Goal: Entertainment & Leisure: Consume media (video, audio)

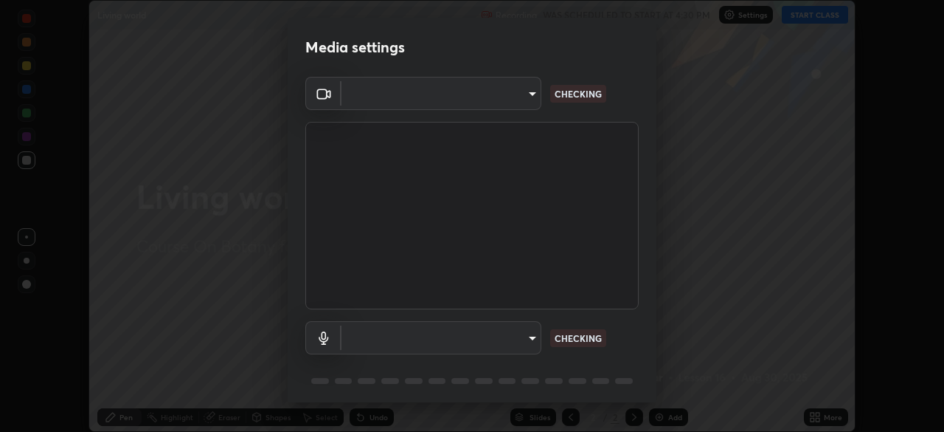
scroll to position [52, 0]
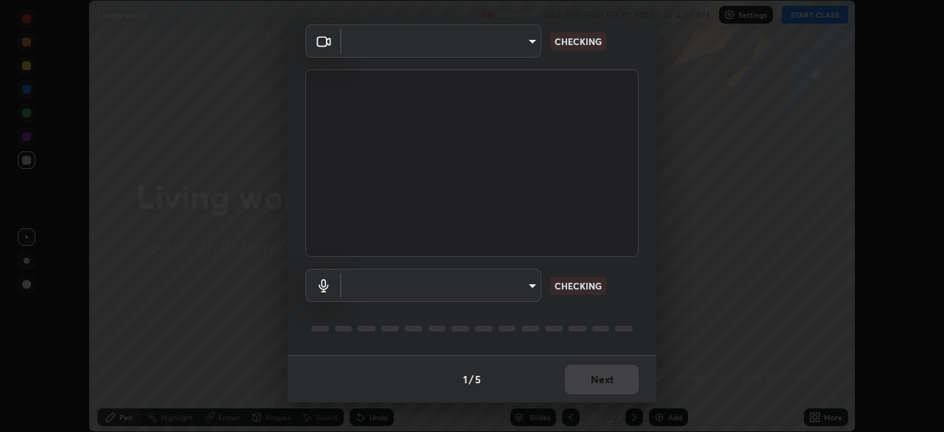
type input "d1334404d6a028ad3856978a6b39cea32820215803d70b966b3cf7ab5b06a378"
type input "default"
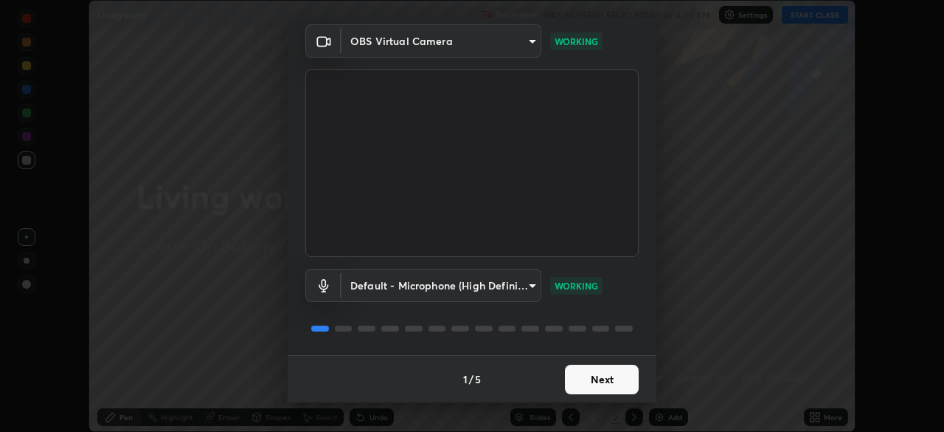
click at [592, 371] on button "Next" at bounding box center [602, 379] width 74 height 30
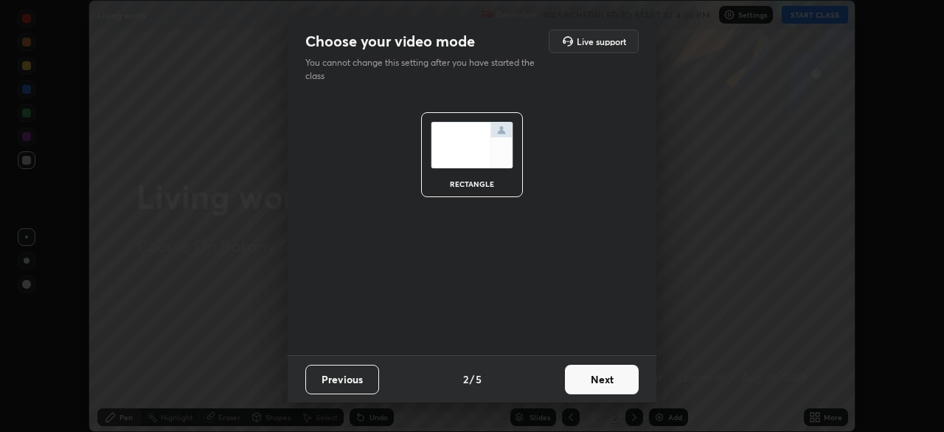
click at [589, 373] on button "Next" at bounding box center [602, 379] width 74 height 30
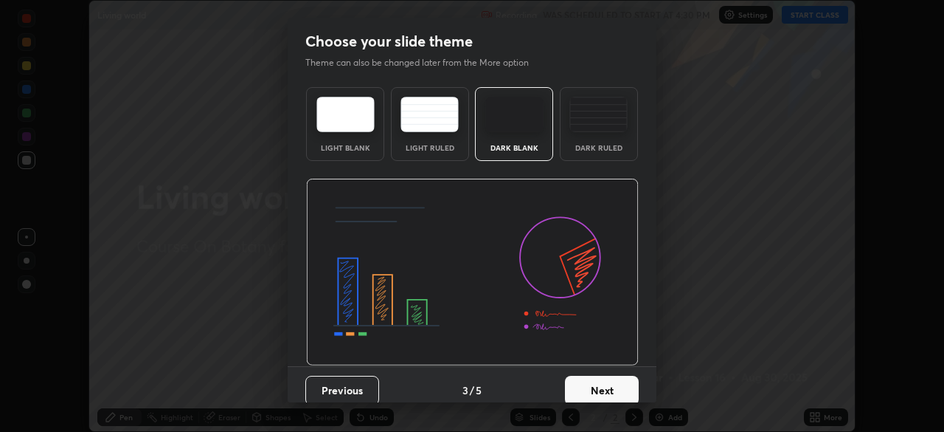
click at [587, 376] on button "Next" at bounding box center [602, 391] width 74 height 30
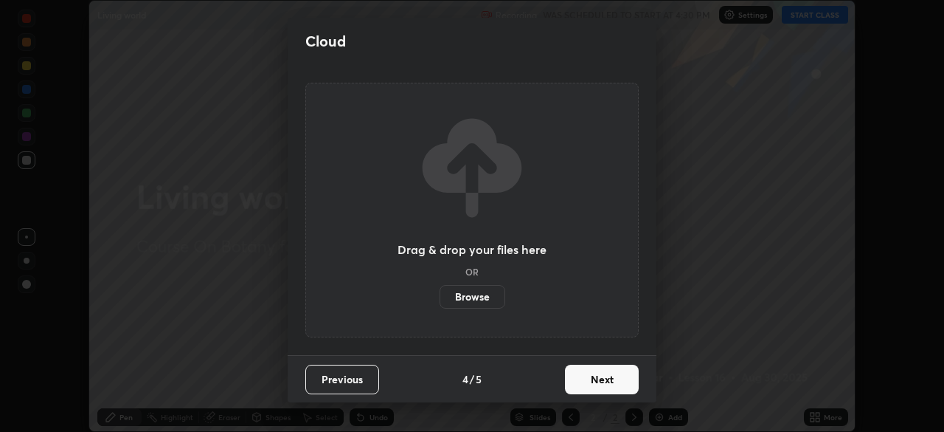
click at [587, 376] on button "Next" at bounding box center [602, 379] width 74 height 30
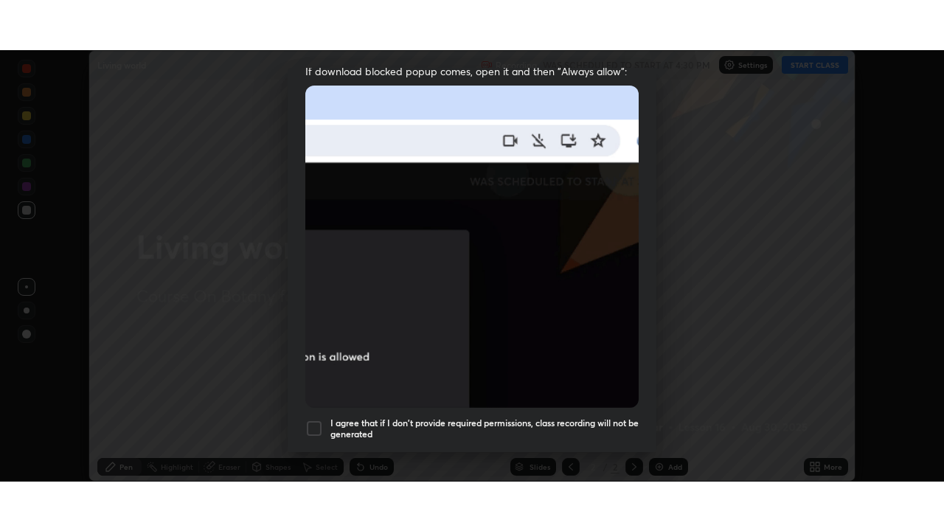
scroll to position [353, 0]
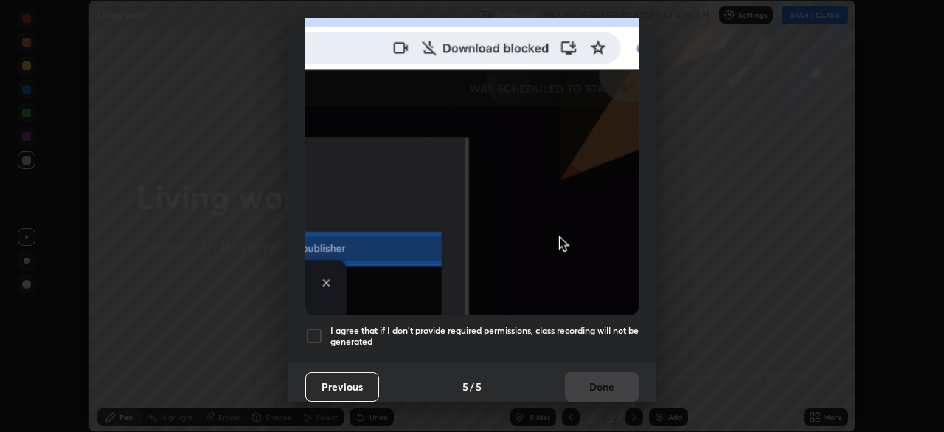
click at [317, 329] on div at bounding box center [314, 336] width 18 height 18
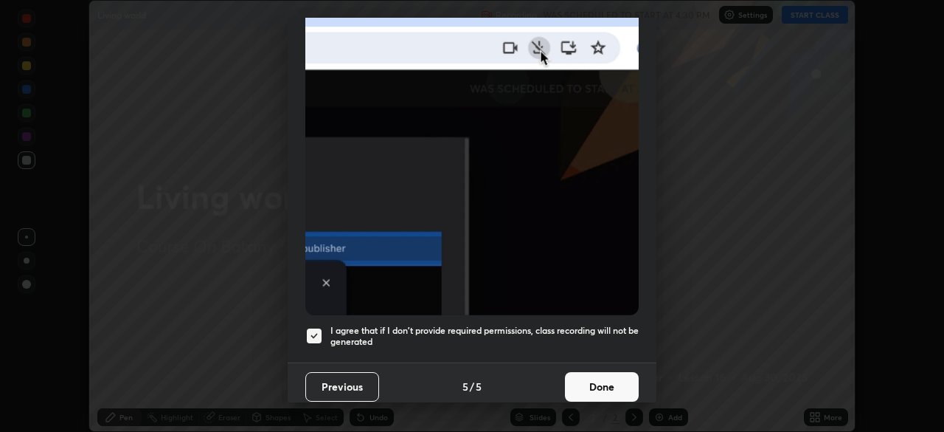
click at [585, 383] on button "Done" at bounding box center [602, 387] width 74 height 30
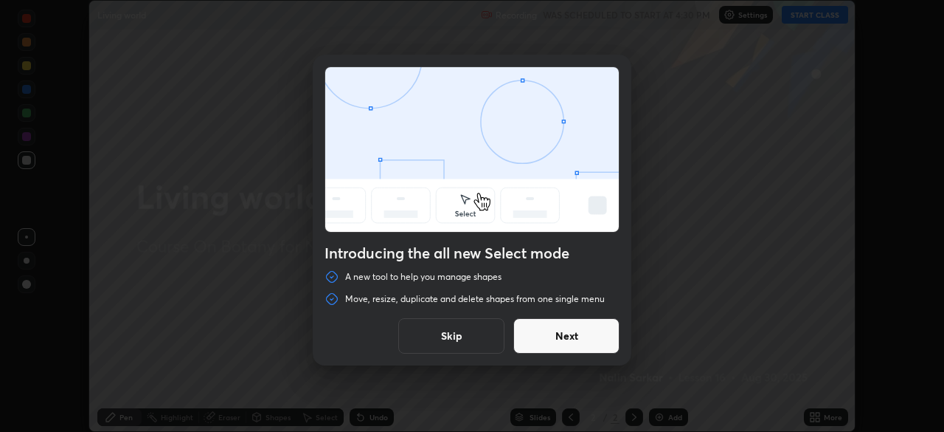
click at [483, 335] on button "Skip" at bounding box center [451, 335] width 106 height 35
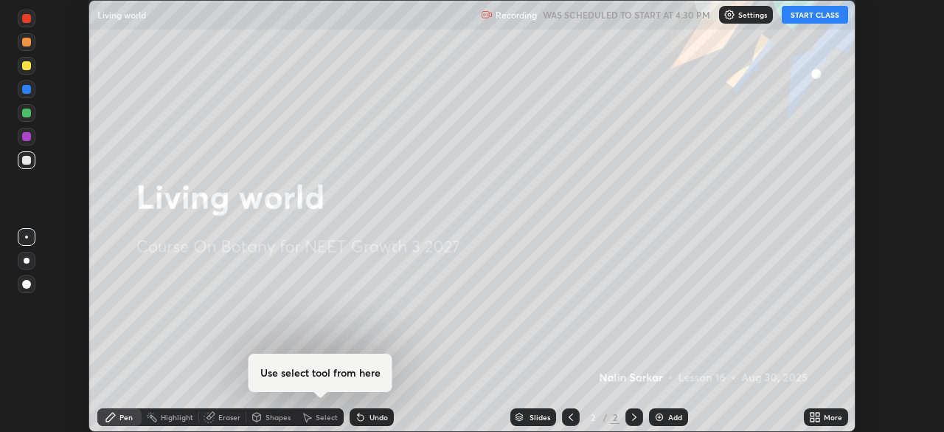
click at [806, 15] on button "START CLASS" at bounding box center [815, 15] width 66 height 18
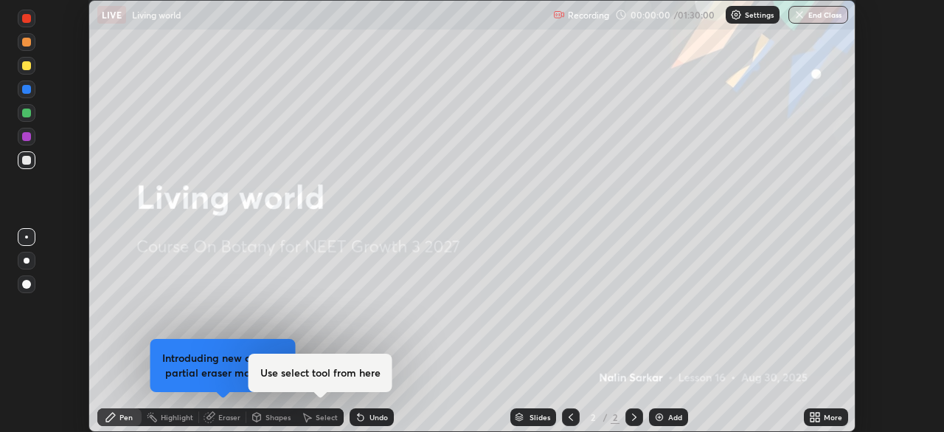
click at [817, 417] on icon at bounding box center [815, 417] width 12 height 12
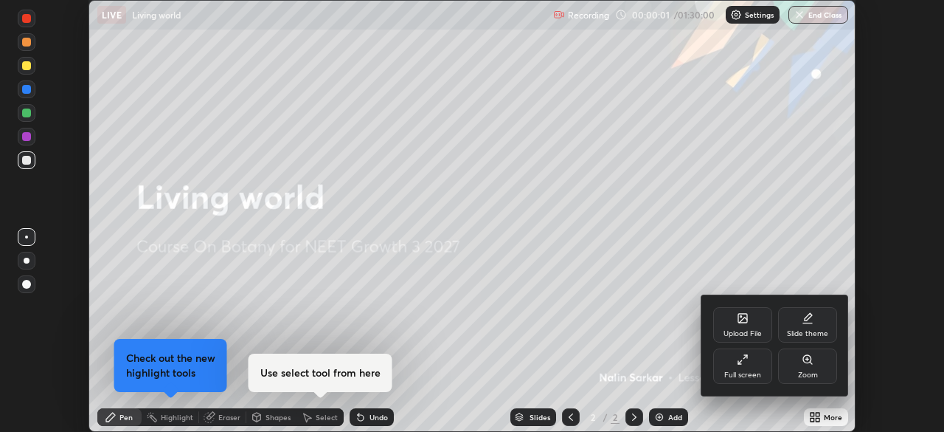
click at [743, 322] on icon at bounding box center [743, 318] width 9 height 9
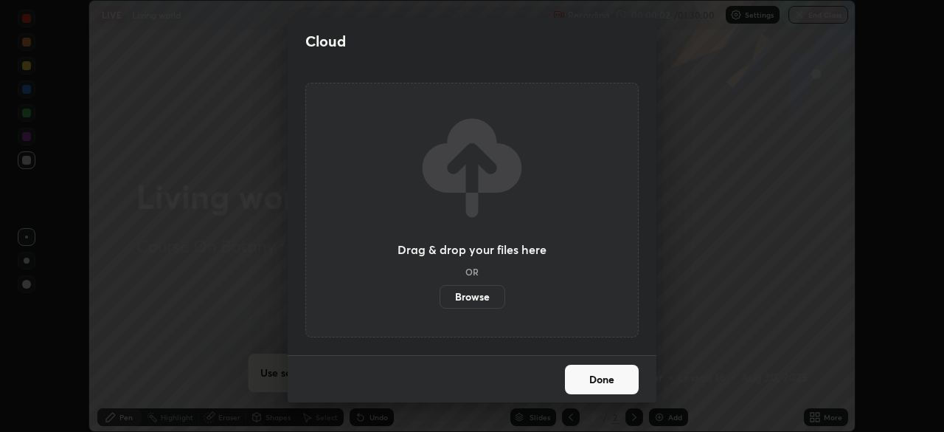
click at [478, 299] on label "Browse" at bounding box center [473, 297] width 66 height 24
click at [440, 299] on input "Browse" at bounding box center [440, 297] width 0 height 24
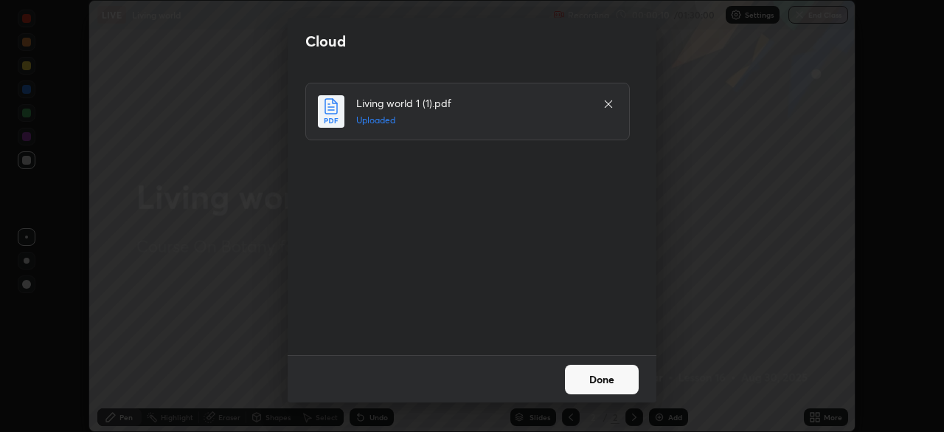
click at [604, 382] on button "Done" at bounding box center [602, 379] width 74 height 30
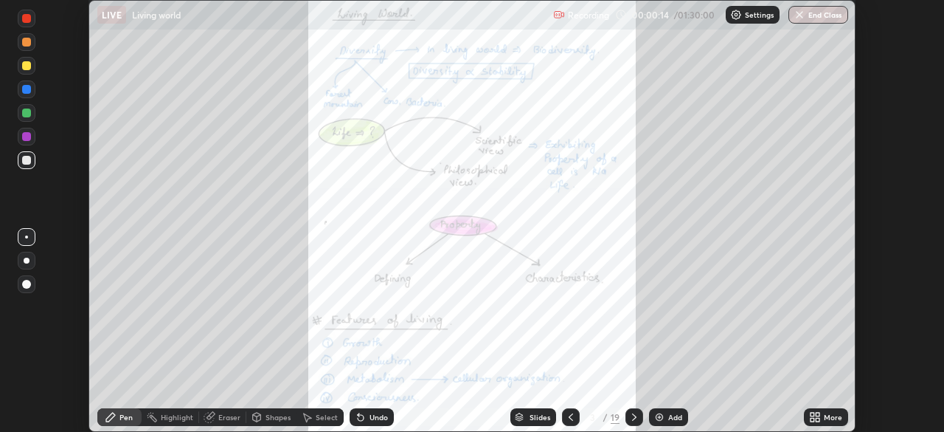
click at [813, 412] on icon at bounding box center [813, 414] width 4 height 4
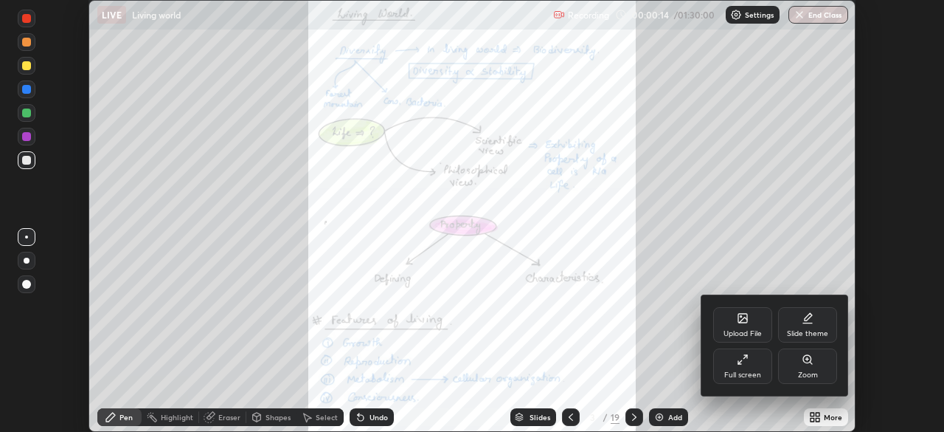
click at [733, 373] on div "Full screen" at bounding box center [743, 374] width 37 height 7
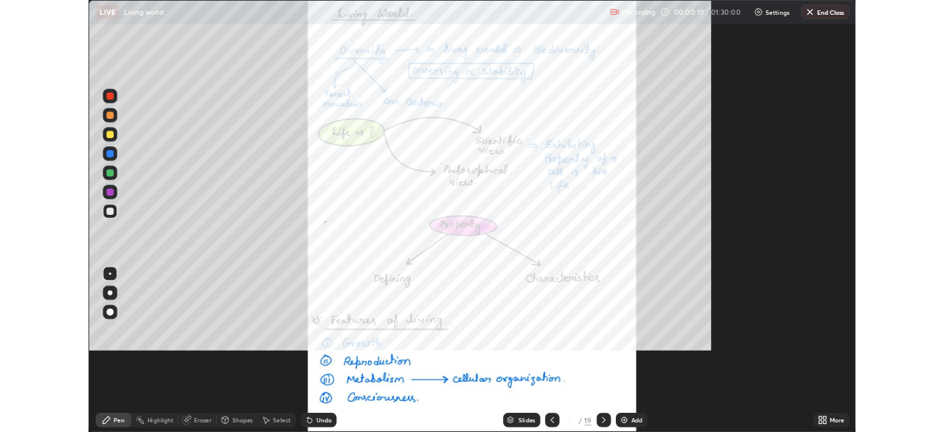
scroll to position [531, 944]
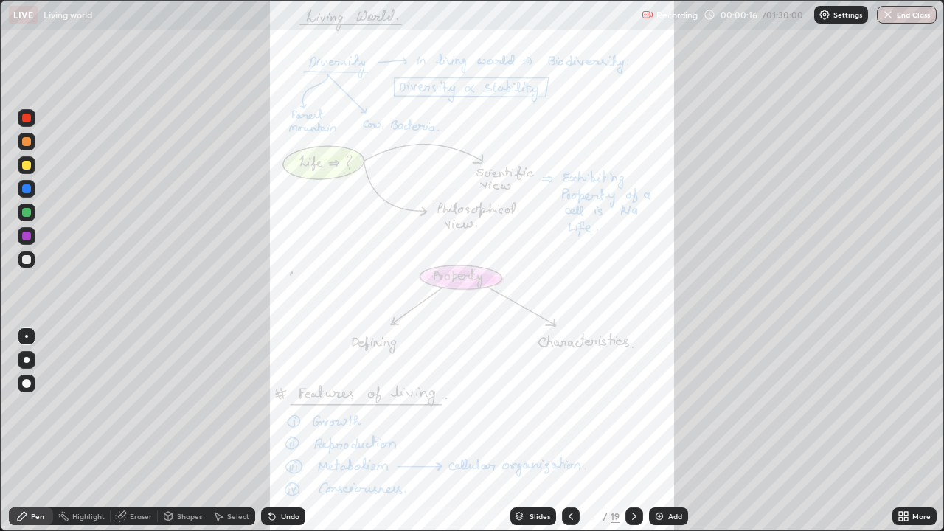
click at [635, 431] on icon at bounding box center [635, 517] width 12 height 12
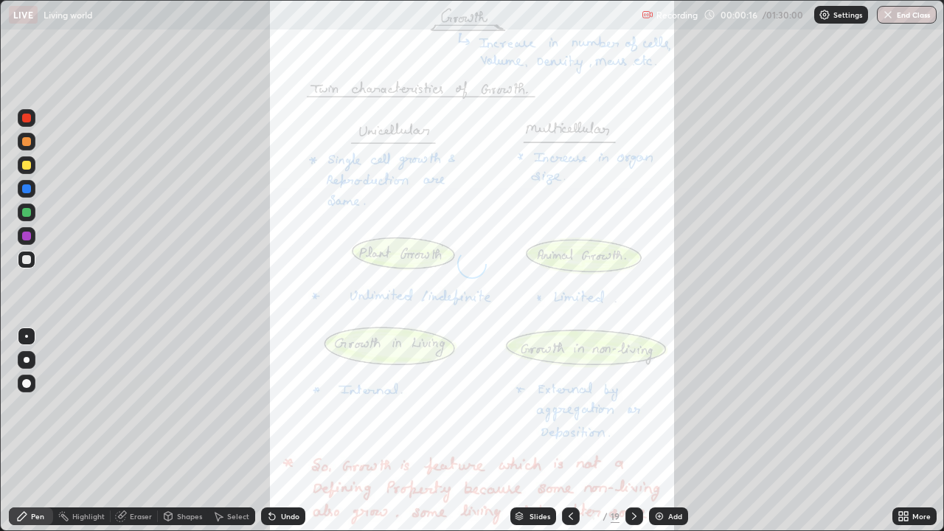
click at [632, 431] on icon at bounding box center [635, 517] width 12 height 12
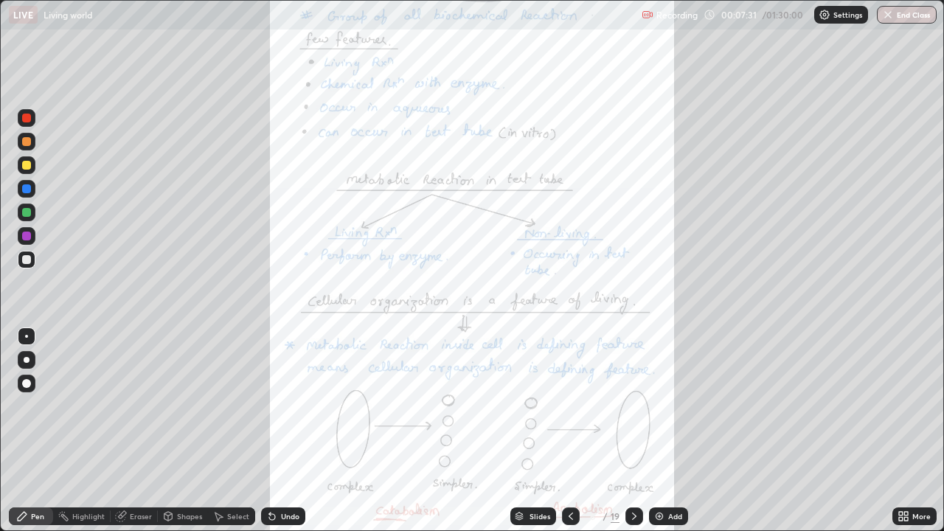
click at [631, 431] on icon at bounding box center [635, 517] width 12 height 12
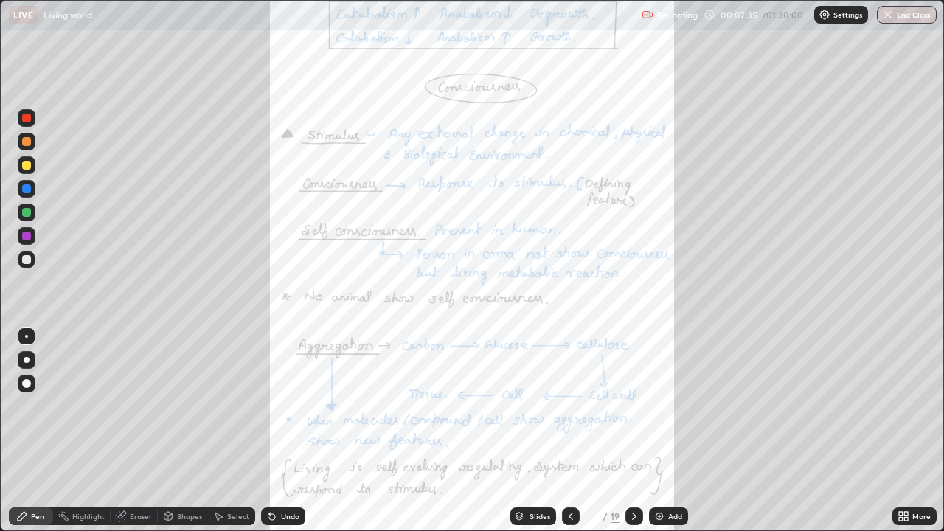
click at [569, 431] on icon at bounding box center [571, 517] width 12 height 12
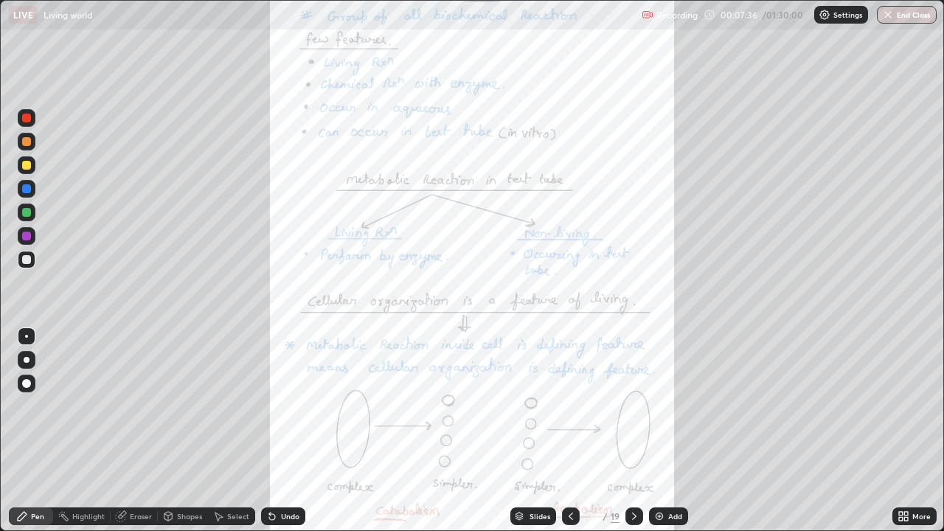
click at [569, 431] on icon at bounding box center [571, 517] width 12 height 12
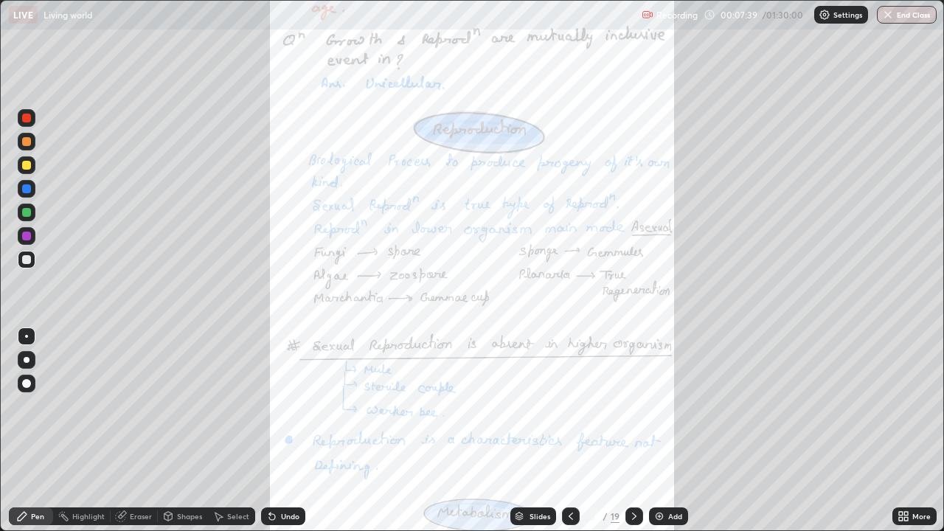
click at [634, 431] on icon at bounding box center [635, 517] width 12 height 12
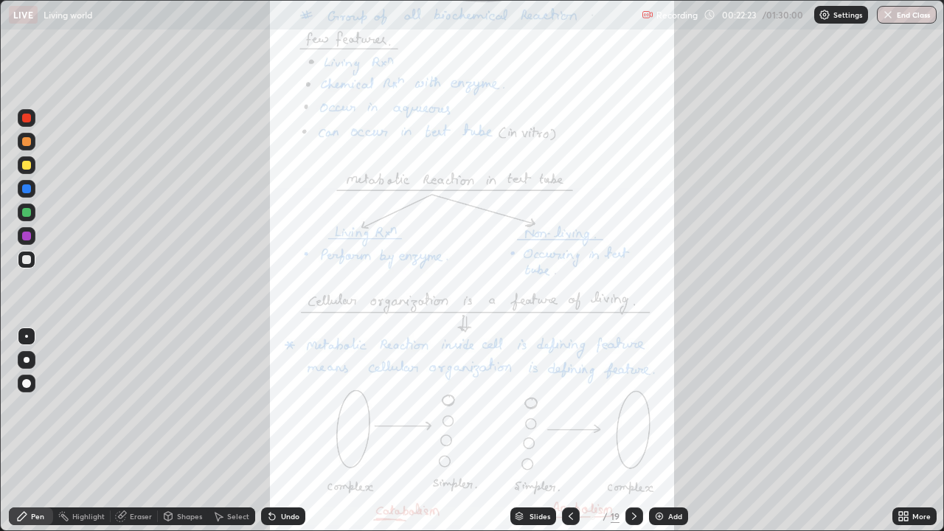
click at [633, 431] on icon at bounding box center [635, 517] width 12 height 12
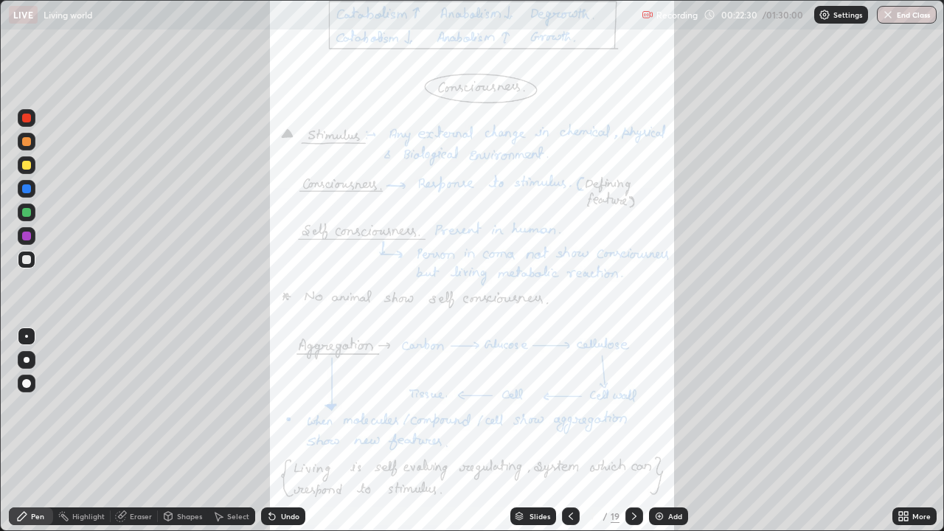
click at [570, 431] on icon at bounding box center [571, 517] width 12 height 12
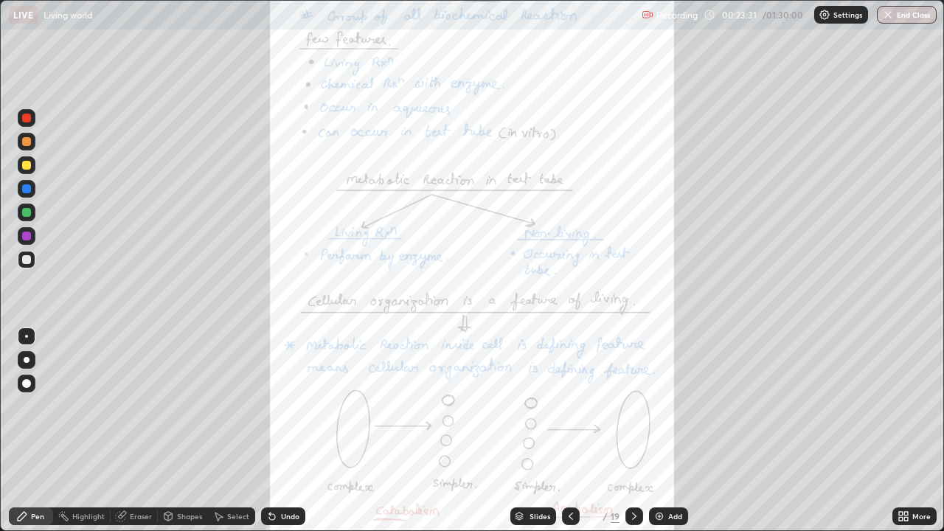
click at [632, 431] on icon at bounding box center [634, 516] width 4 height 7
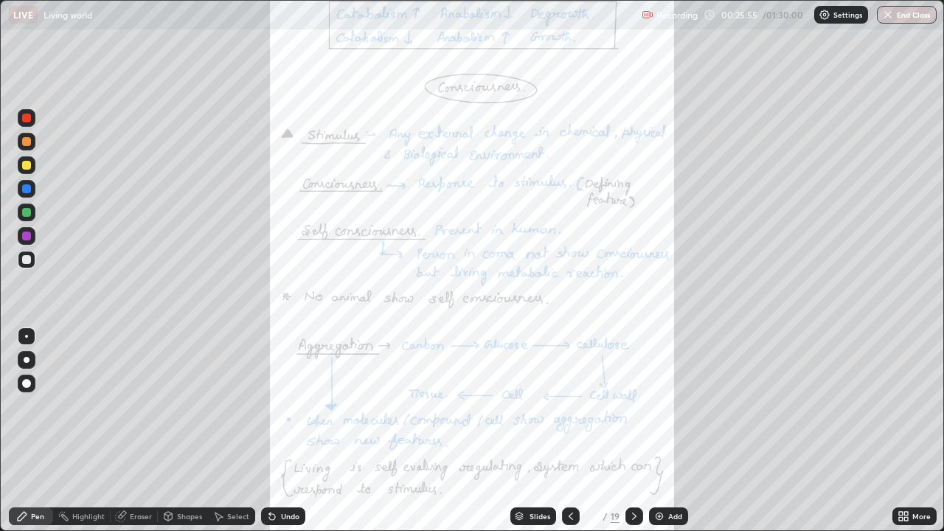
click at [635, 431] on icon at bounding box center [635, 517] width 12 height 12
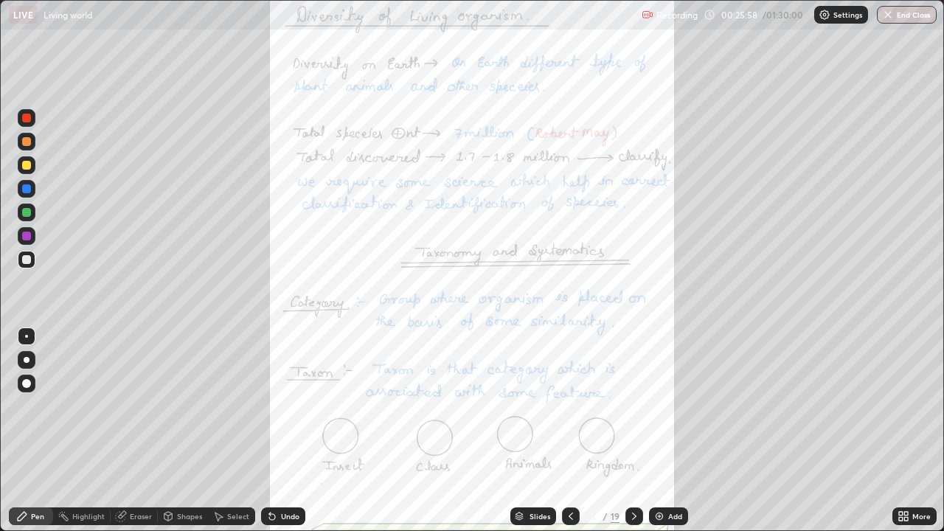
click at [569, 431] on icon at bounding box center [571, 516] width 4 height 7
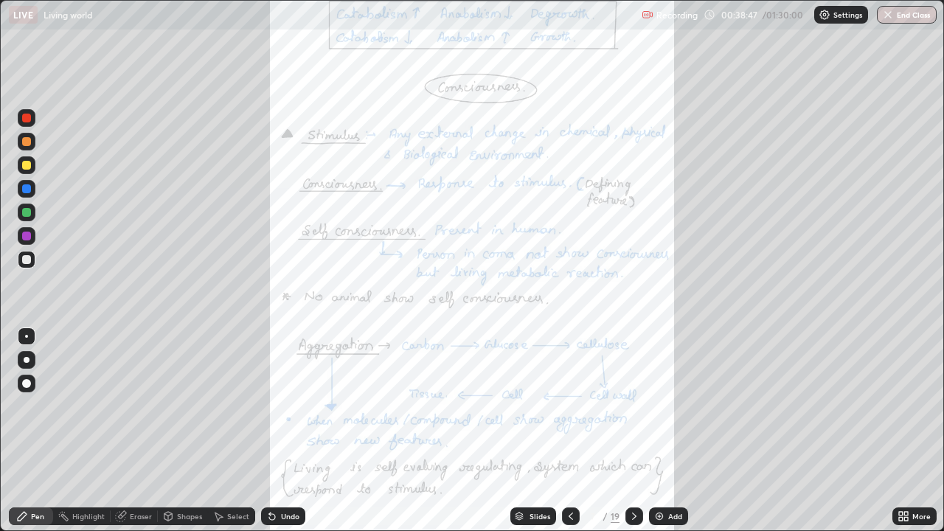
click at [567, 431] on icon at bounding box center [571, 517] width 12 height 12
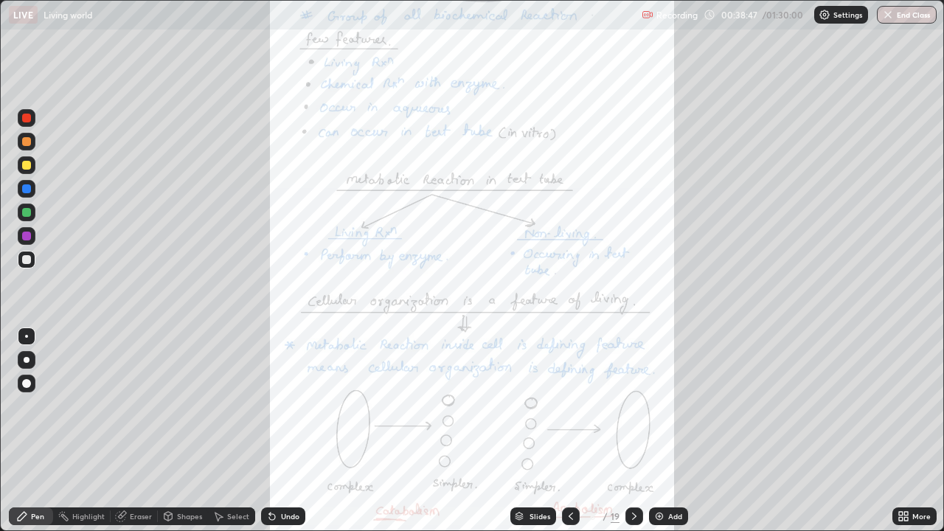
click at [570, 431] on icon at bounding box center [571, 517] width 12 height 12
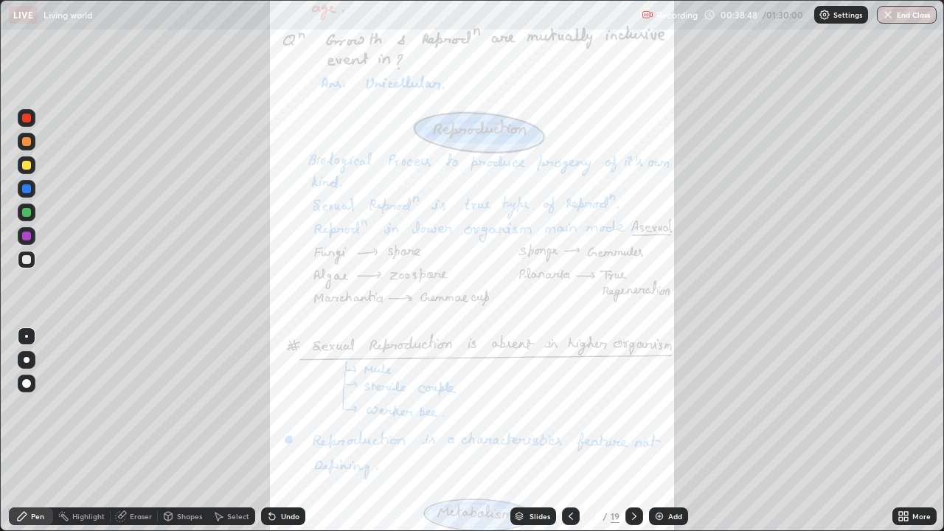
click at [570, 431] on icon at bounding box center [571, 517] width 12 height 12
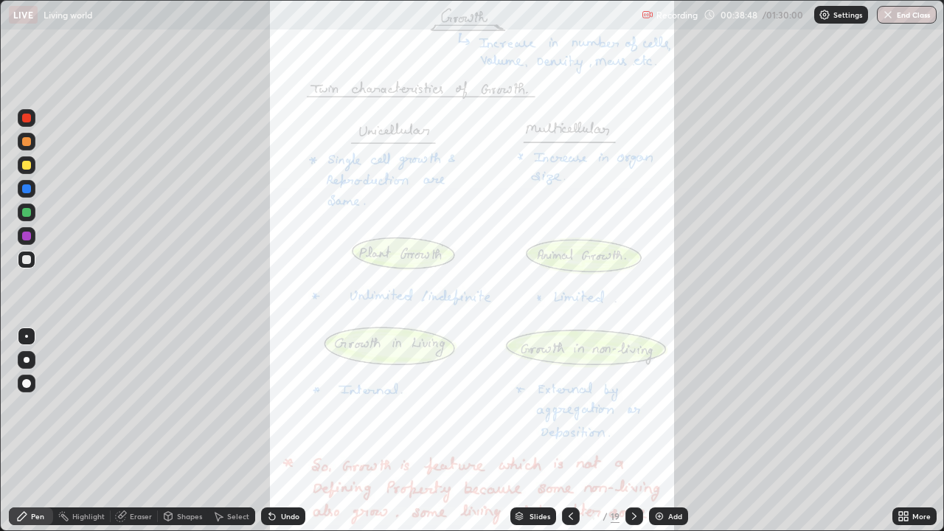
click at [570, 431] on icon at bounding box center [571, 516] width 4 height 7
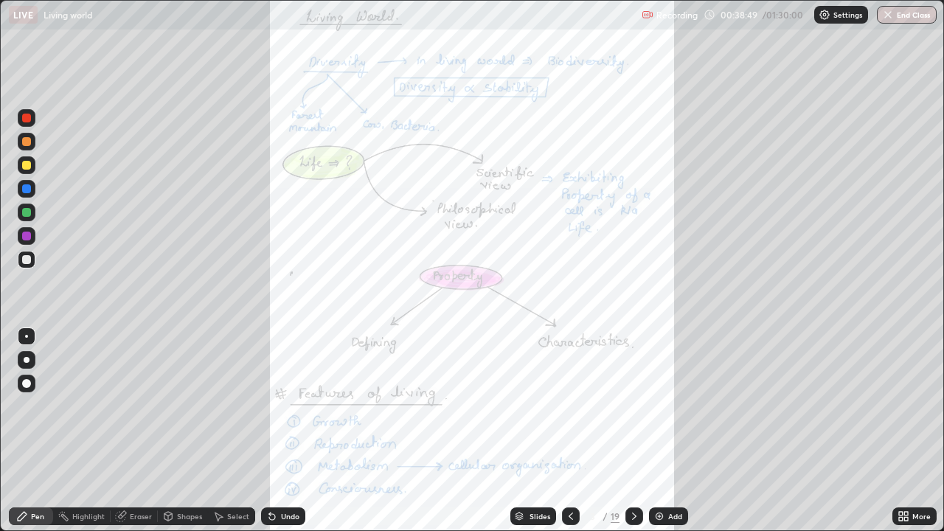
click at [570, 431] on icon at bounding box center [571, 517] width 12 height 12
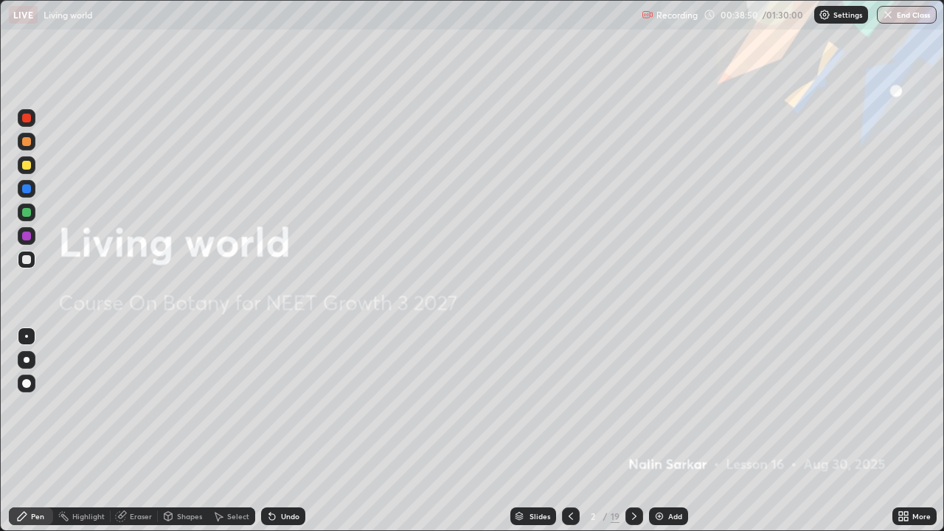
click at [633, 431] on icon at bounding box center [635, 517] width 12 height 12
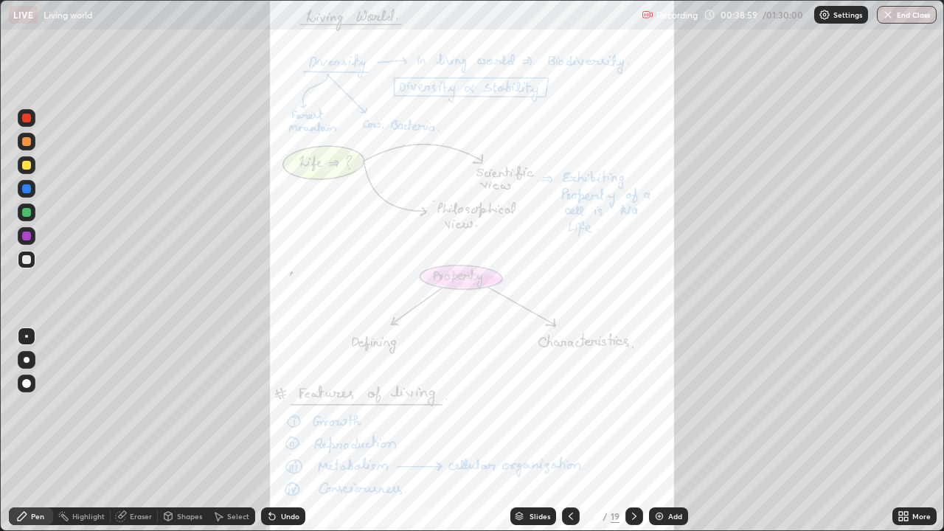
click at [905, 431] on icon at bounding box center [907, 514] width 4 height 4
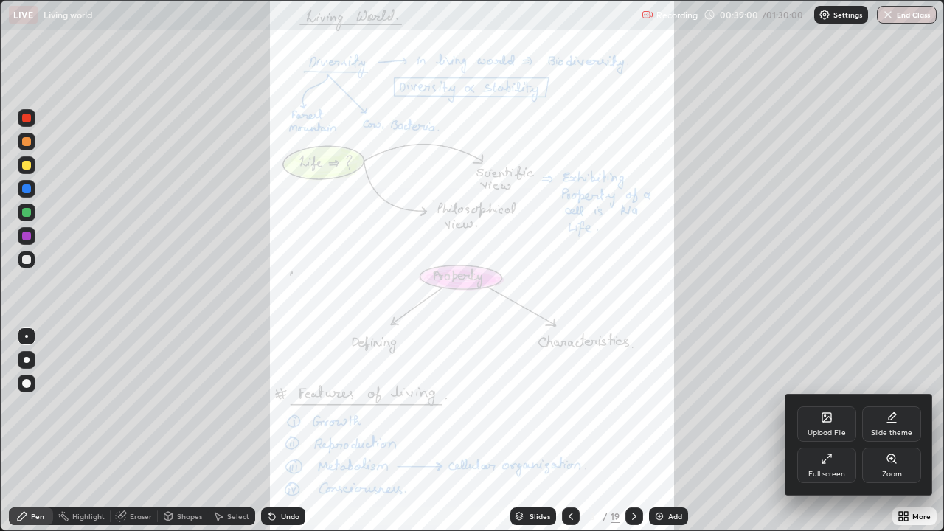
click at [891, 431] on icon at bounding box center [891, 458] width 0 height 3
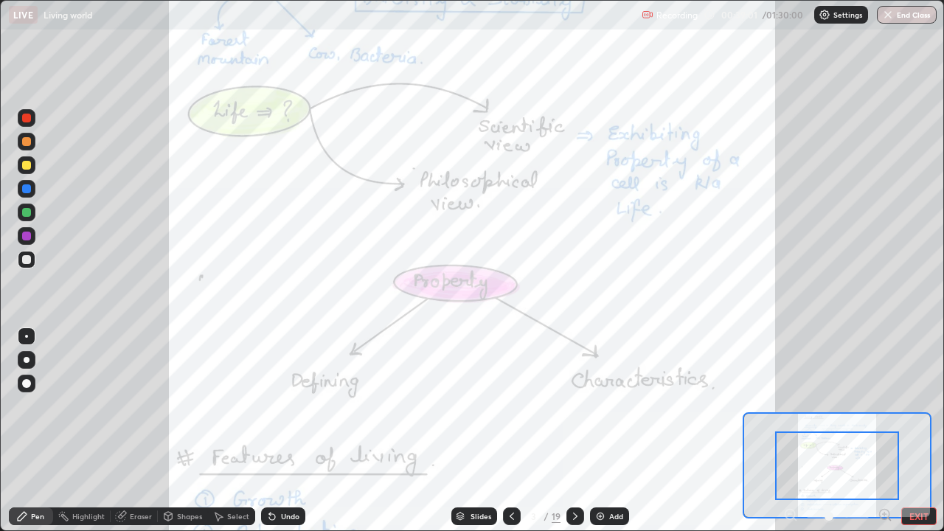
click at [882, 431] on icon at bounding box center [885, 515] width 15 height 15
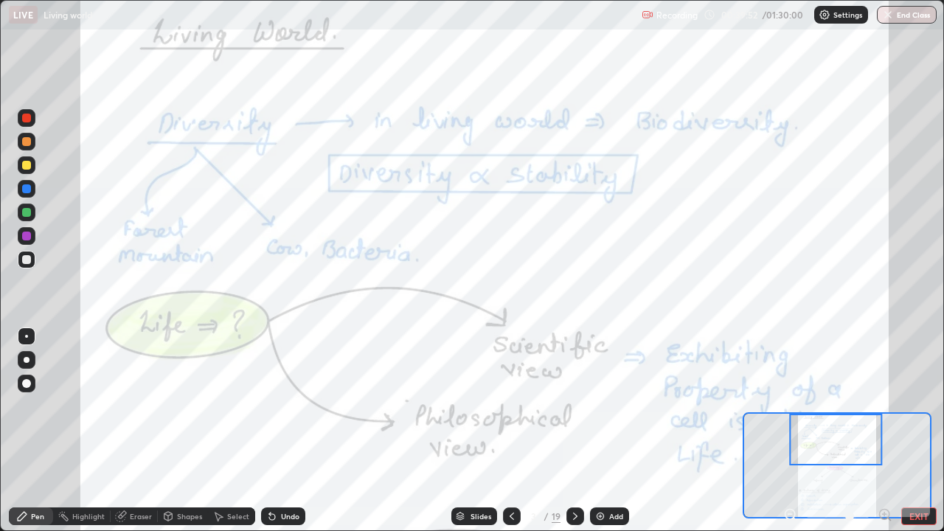
click at [29, 167] on div at bounding box center [26, 165] width 9 height 9
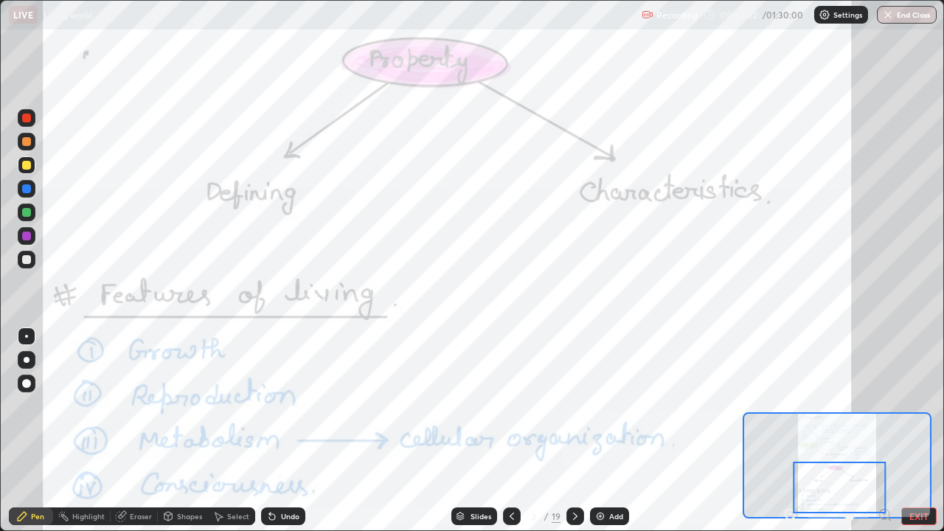
click at [574, 431] on icon at bounding box center [576, 517] width 12 height 12
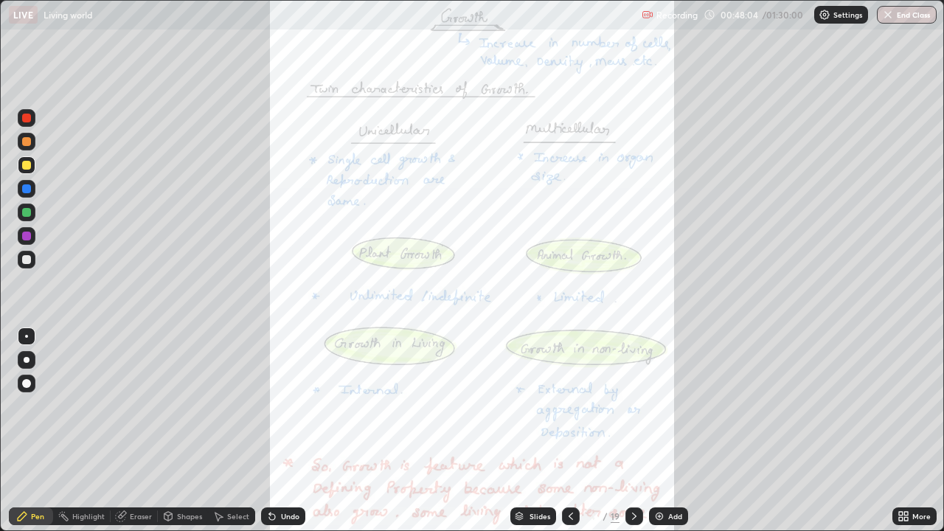
click at [908, 431] on icon at bounding box center [907, 519] width 4 height 4
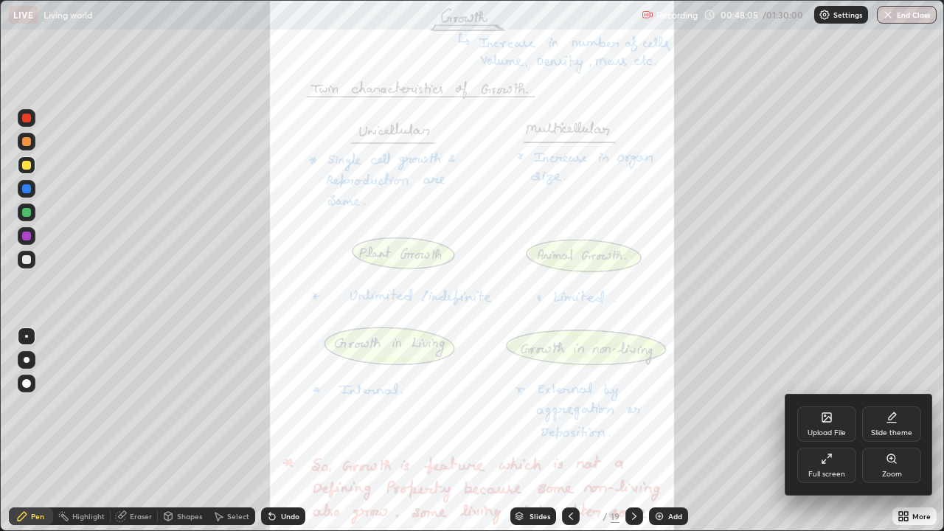
click at [885, 431] on div "Zoom" at bounding box center [891, 465] width 59 height 35
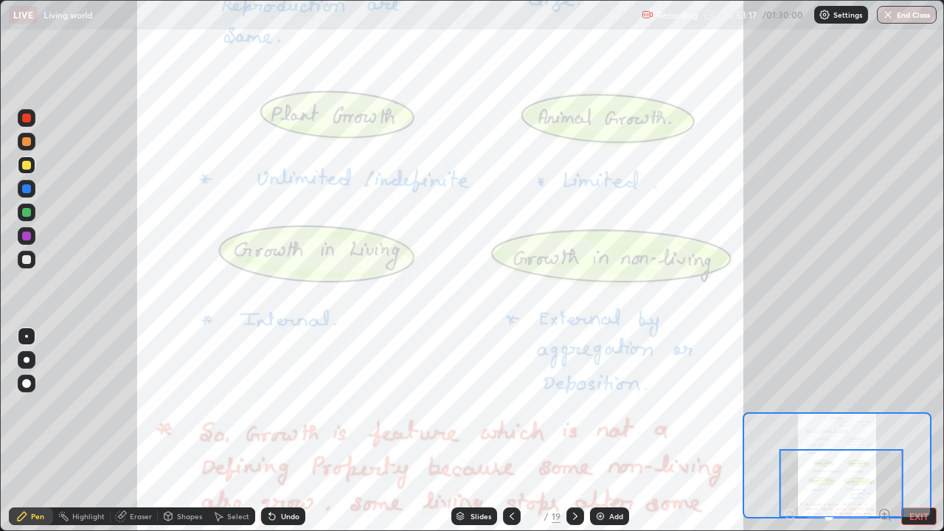
click at [575, 431] on icon at bounding box center [576, 517] width 12 height 12
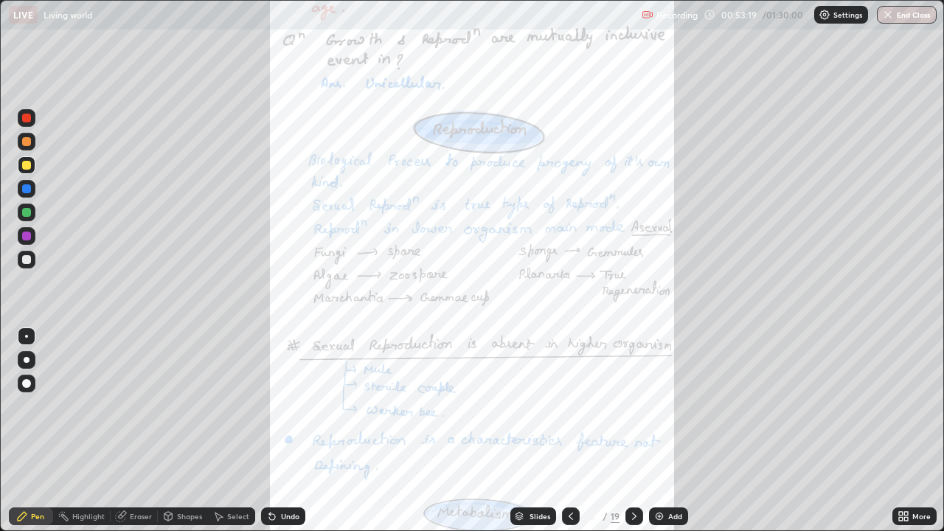
click at [920, 431] on div "More" at bounding box center [922, 516] width 18 height 7
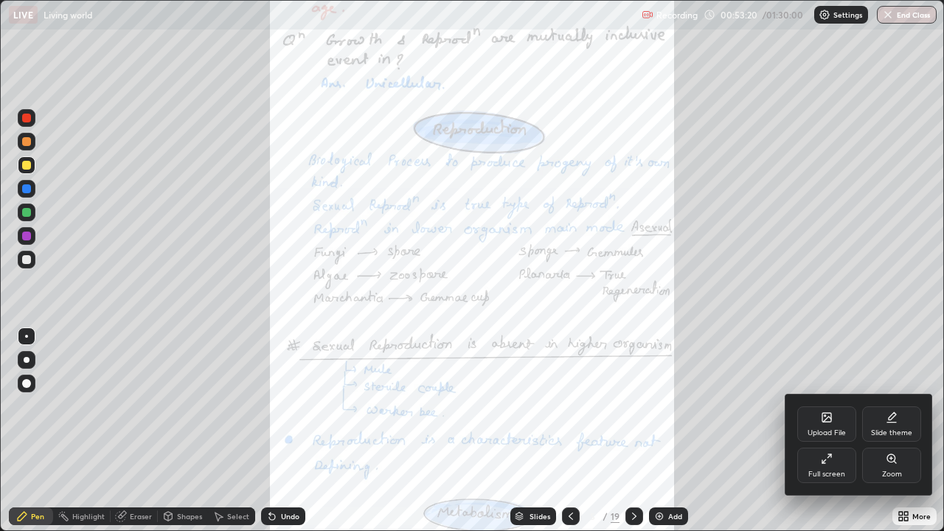
click at [902, 431] on div "Zoom" at bounding box center [891, 465] width 59 height 35
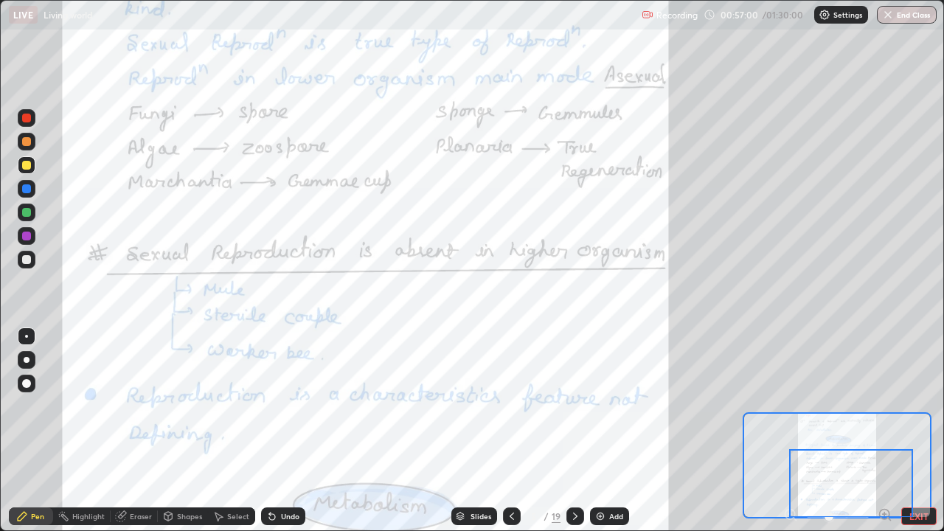
click at [572, 431] on icon at bounding box center [576, 517] width 12 height 12
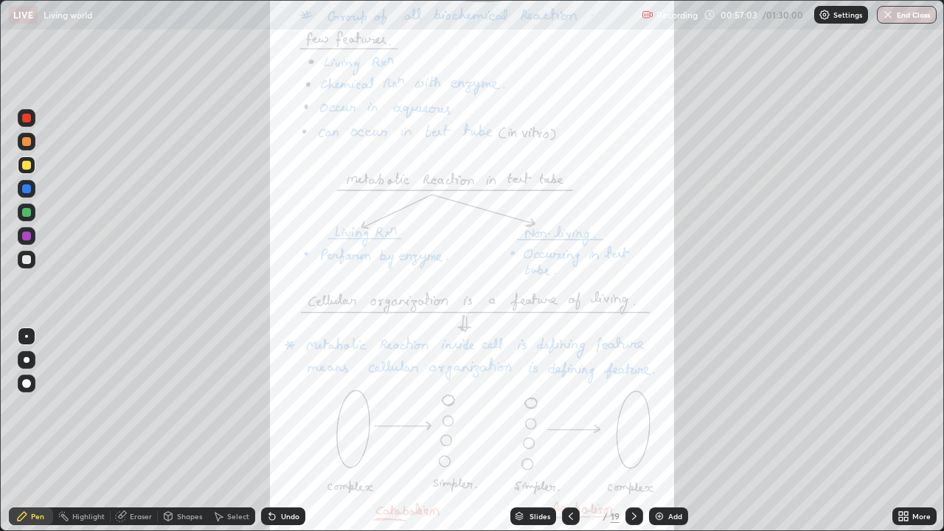
click at [917, 431] on div "More" at bounding box center [922, 516] width 18 height 7
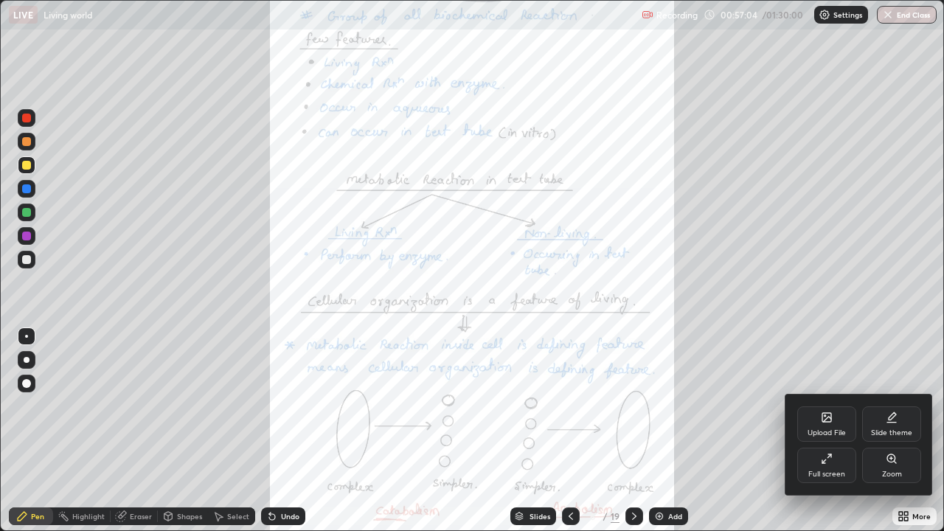
click at [893, 431] on icon at bounding box center [892, 459] width 12 height 12
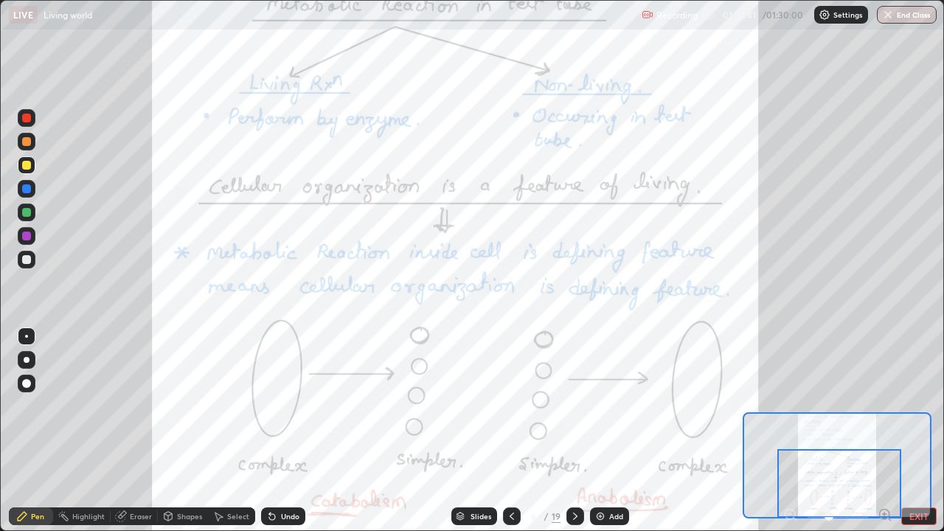
click at [574, 431] on icon at bounding box center [576, 517] width 12 height 12
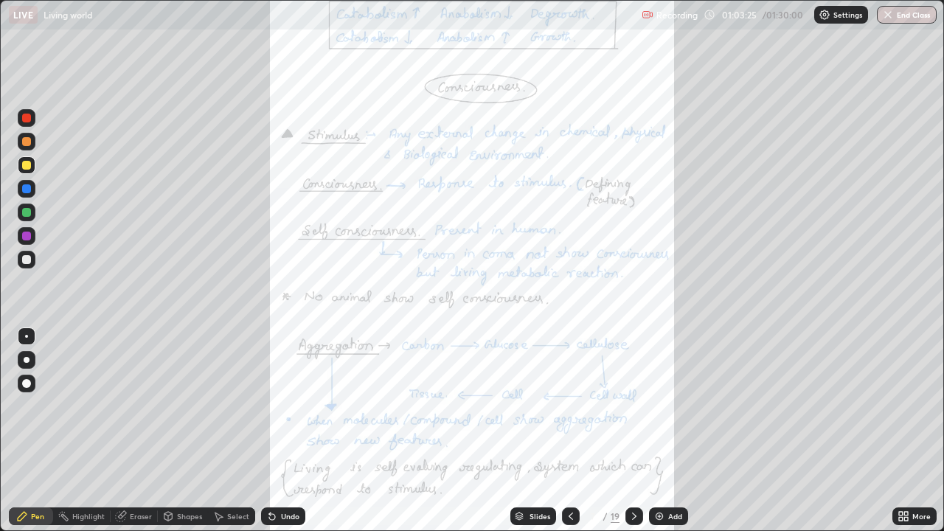
click at [914, 431] on div "More" at bounding box center [922, 516] width 18 height 7
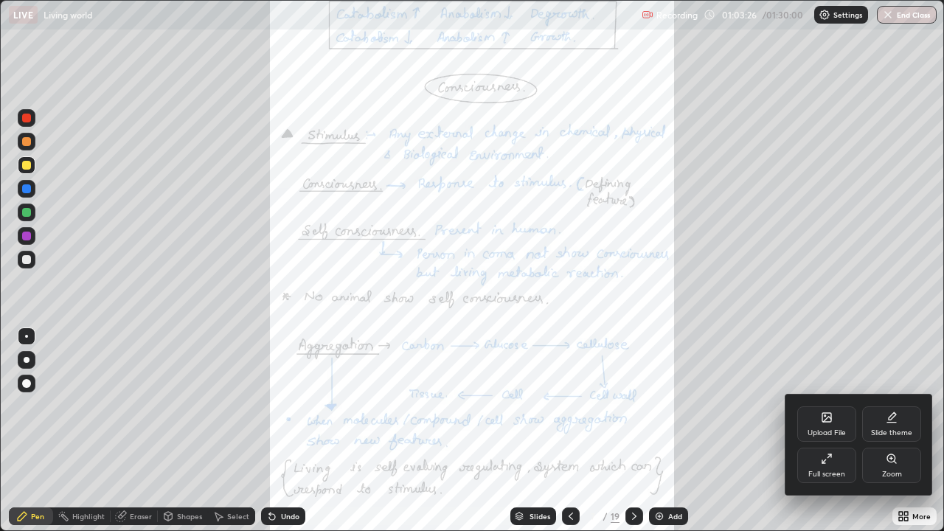
click at [892, 431] on icon at bounding box center [892, 459] width 12 height 12
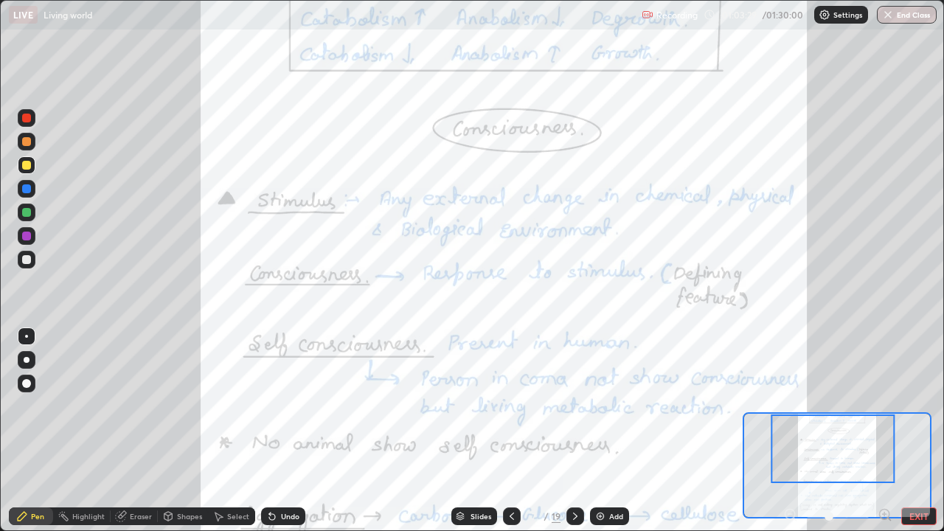
click at [883, 431] on icon at bounding box center [885, 515] width 15 height 15
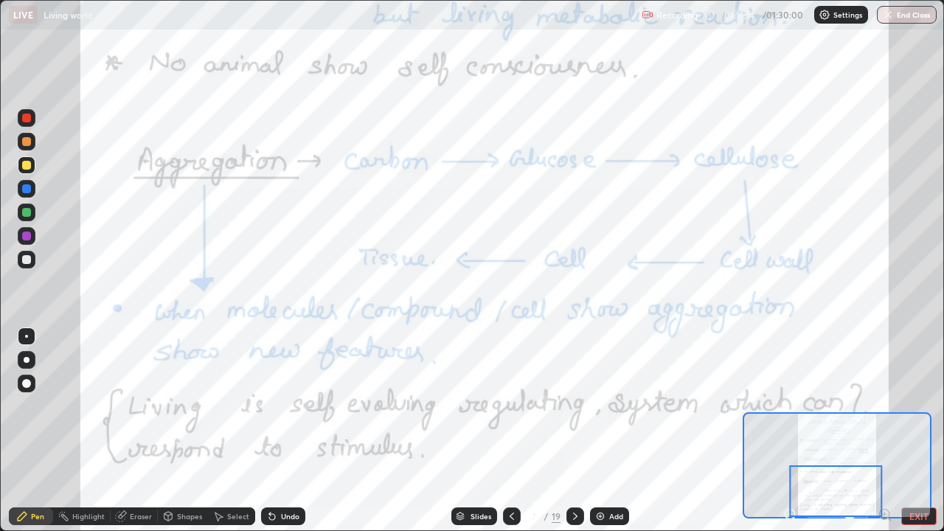
click at [567, 431] on div at bounding box center [576, 517] width 18 height 18
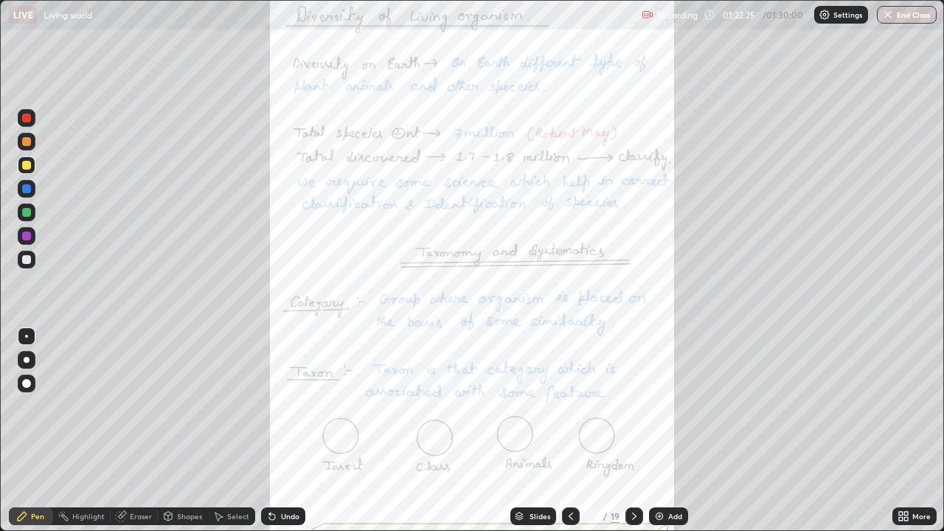
click at [635, 431] on icon at bounding box center [634, 516] width 4 height 7
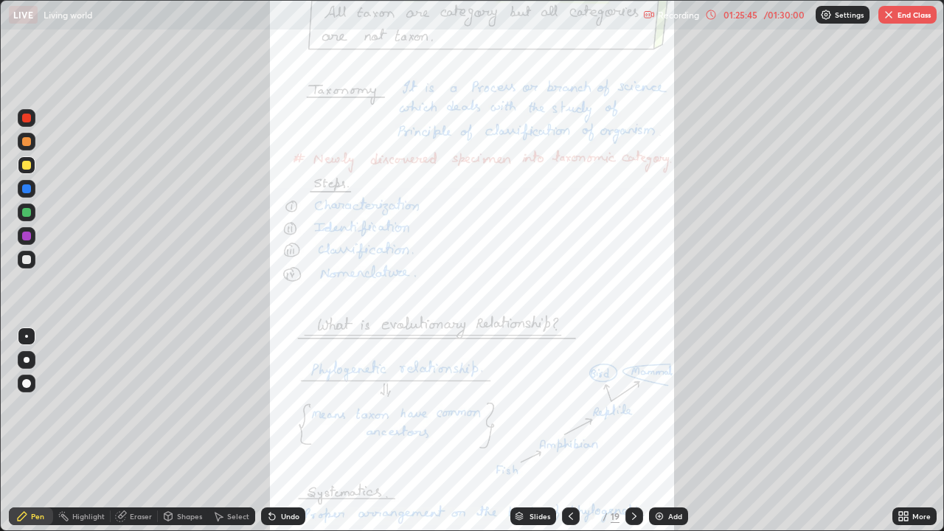
click at [633, 431] on icon at bounding box center [635, 517] width 12 height 12
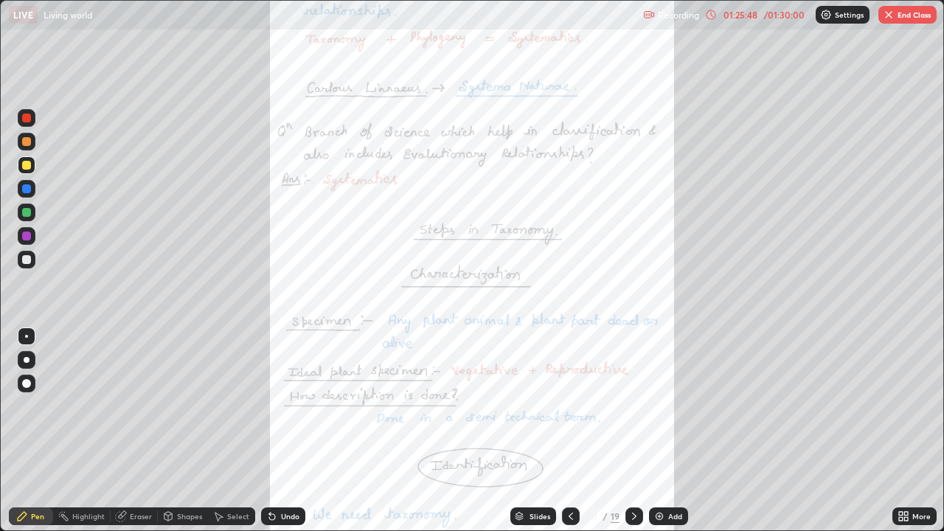
click at [633, 431] on icon at bounding box center [635, 517] width 12 height 12
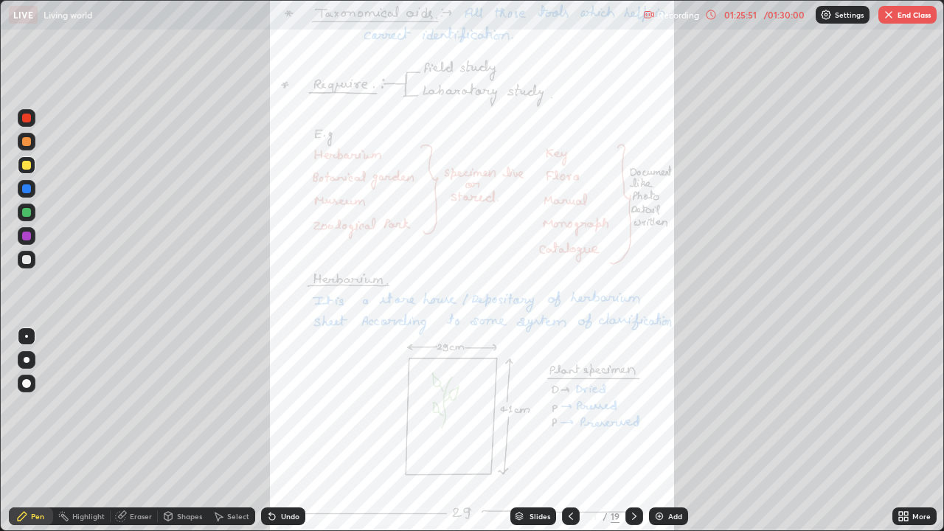
click at [632, 431] on icon at bounding box center [634, 516] width 4 height 7
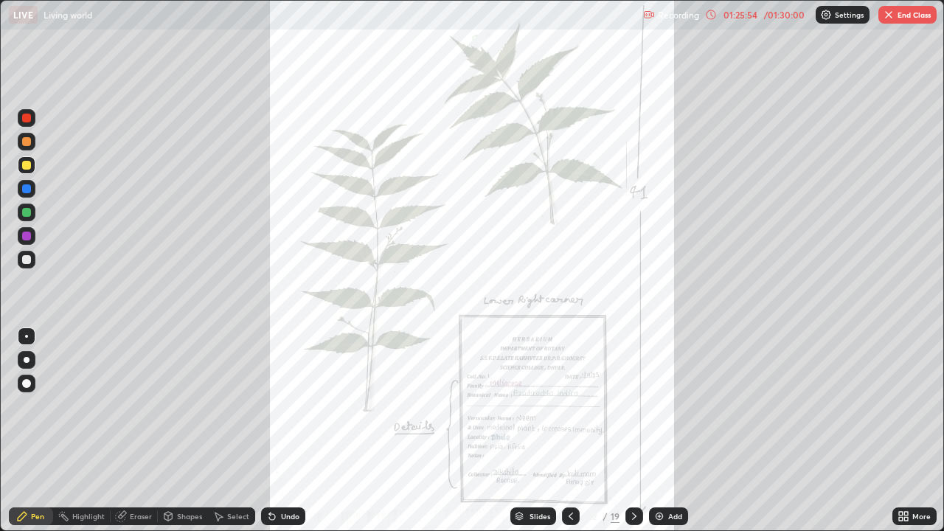
click at [573, 431] on icon at bounding box center [571, 517] width 12 height 12
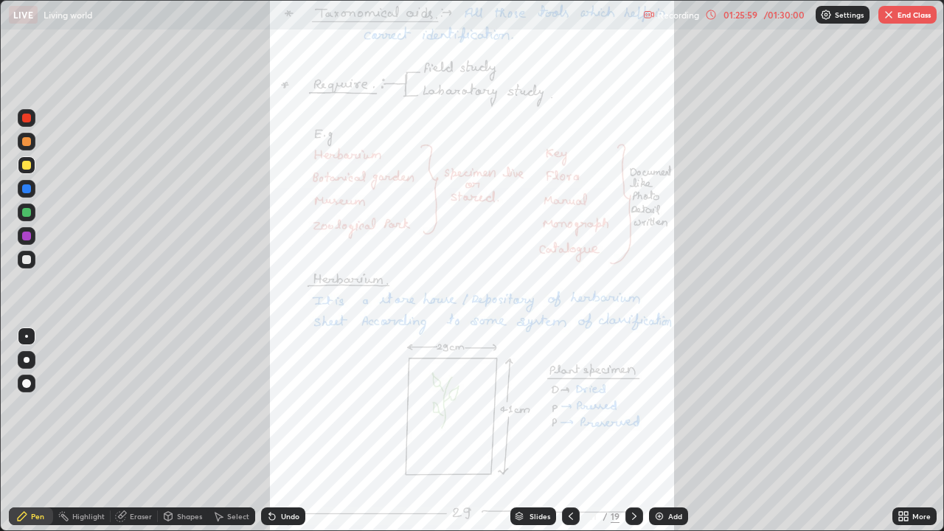
click at [899, 18] on button "End Class" at bounding box center [908, 15] width 58 height 18
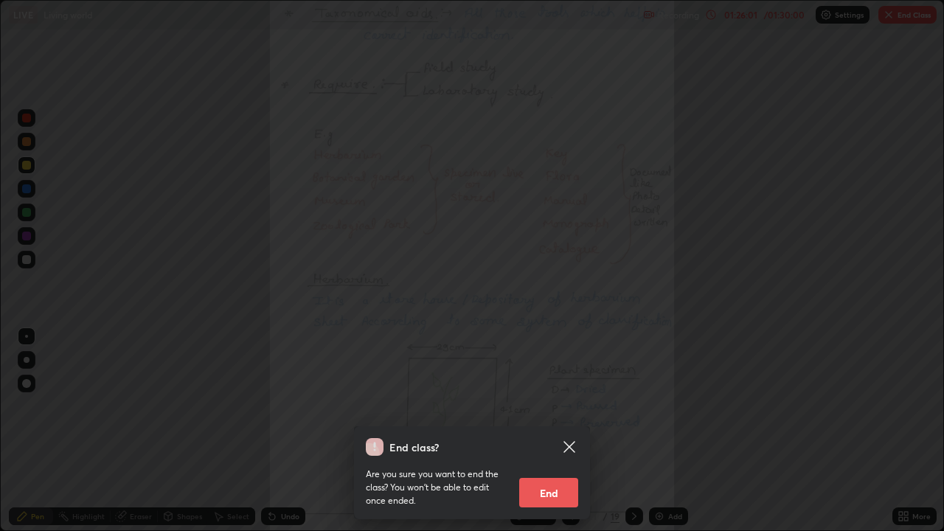
click at [565, 431] on button "End" at bounding box center [548, 493] width 59 height 30
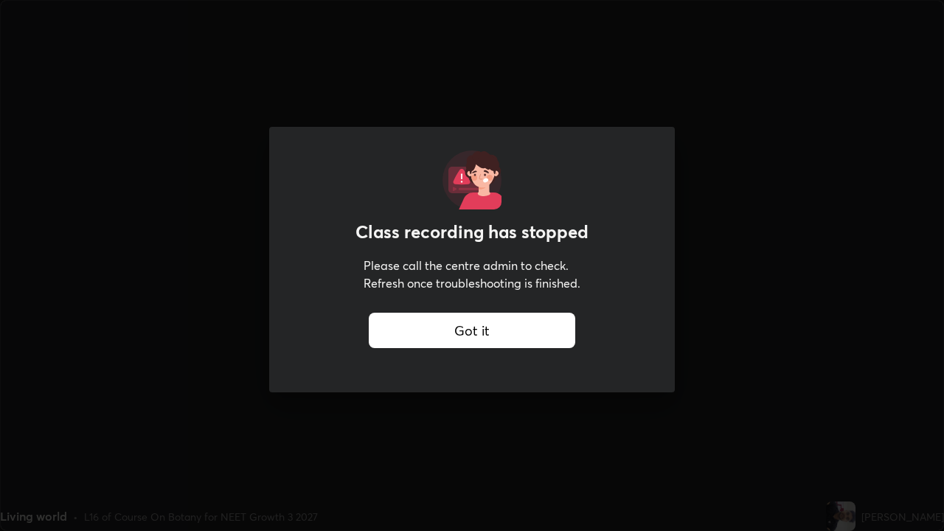
click at [444, 322] on div "Got it" at bounding box center [472, 330] width 207 height 35
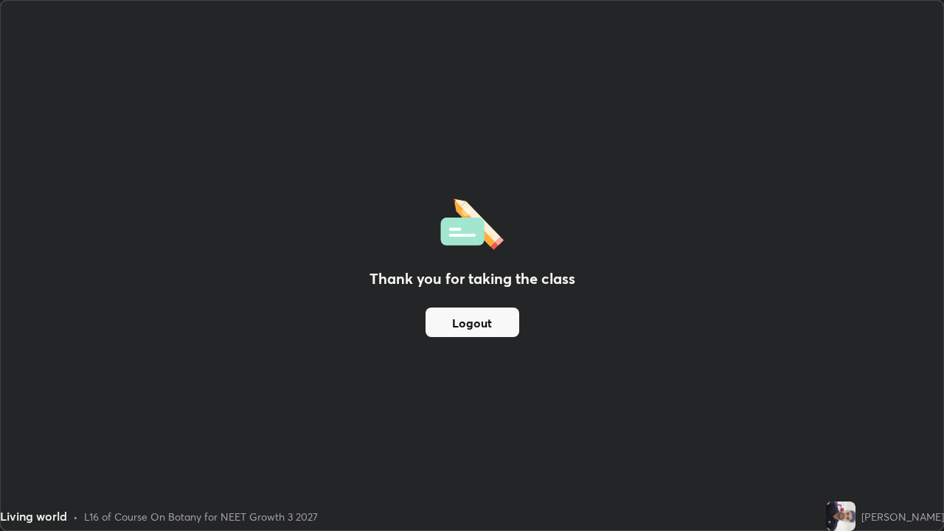
click at [468, 317] on button "Logout" at bounding box center [473, 323] width 94 height 30
click at [462, 321] on button "Logout" at bounding box center [473, 323] width 94 height 30
click at [409, 406] on div "Thank you for taking the class Logout" at bounding box center [472, 266] width 943 height 530
click at [371, 190] on div "Thank you for taking the class Logout" at bounding box center [472, 266] width 943 height 530
click at [486, 127] on div "Thank you for taking the class Logout" at bounding box center [472, 266] width 943 height 530
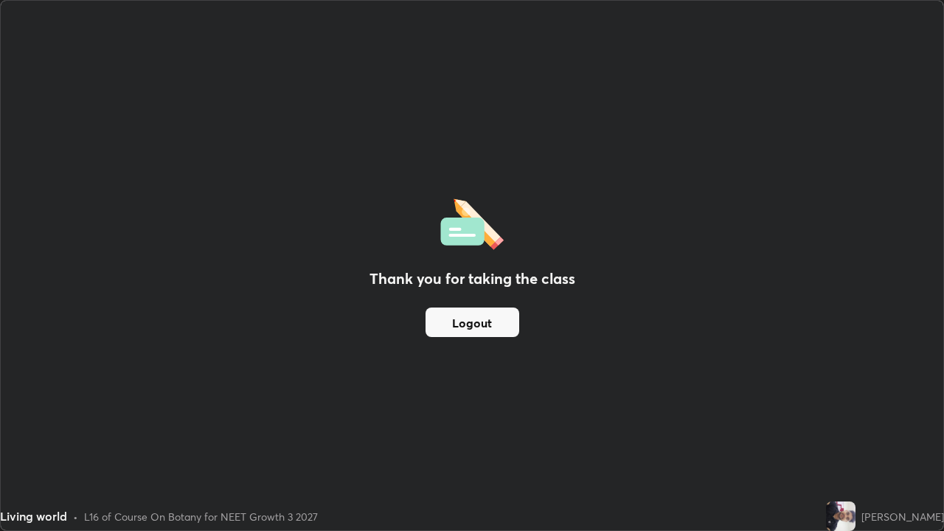
click at [598, 128] on div "Thank you for taking the class Logout" at bounding box center [472, 266] width 943 height 530
click at [619, 150] on div "Thank you for taking the class Logout" at bounding box center [472, 266] width 943 height 530
click at [612, 145] on div "Thank you for taking the class Logout" at bounding box center [472, 266] width 943 height 530
click at [623, 166] on div "Thank you for taking the class Logout" at bounding box center [472, 266] width 943 height 530
click at [609, 190] on div "Thank you for taking the class Logout" at bounding box center [472, 266] width 943 height 530
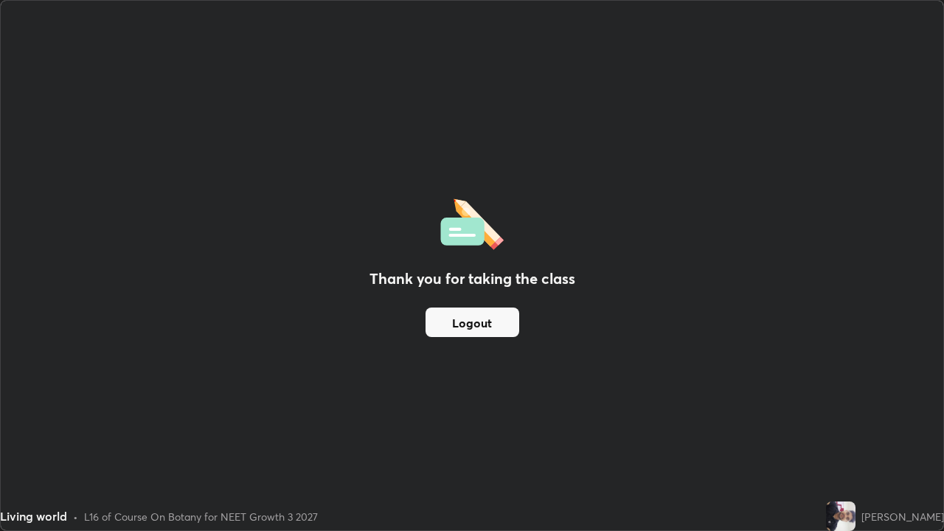
click at [619, 136] on div "Thank you for taking the class Logout" at bounding box center [472, 266] width 943 height 530
click at [495, 320] on button "Logout" at bounding box center [473, 323] width 94 height 30
click at [757, 148] on div "Thank you for taking the class Logout" at bounding box center [472, 266] width 943 height 530
click at [744, 140] on div "Thank you for taking the class Logout" at bounding box center [472, 266] width 943 height 530
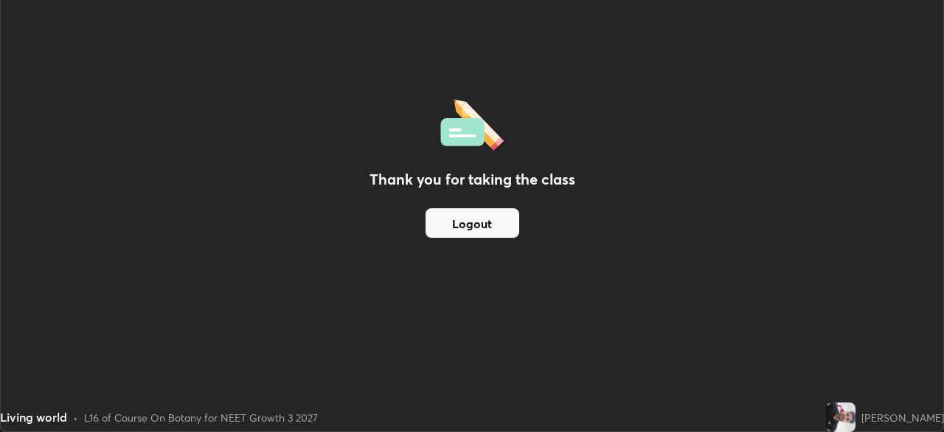
scroll to position [73349, 72837]
